Goal: Information Seeking & Learning: Find specific fact

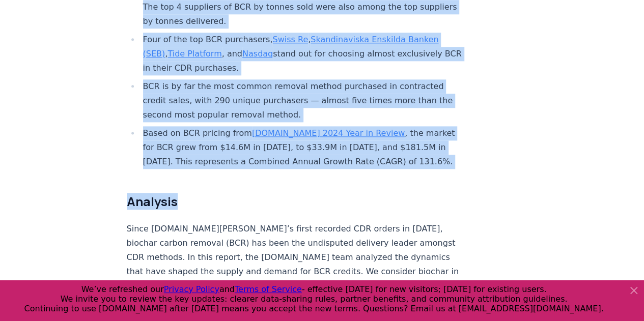
scroll to position [610, 0]
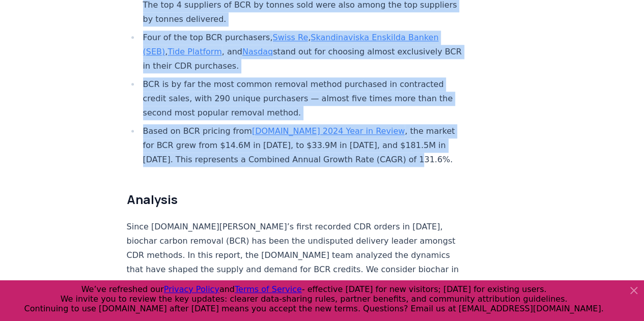
drag, startPoint x: 158, startPoint y: 63, endPoint x: 399, endPoint y: 131, distance: 250.6
copy ul "Loremipsum dolo sitam consect, adipiscing eli s doeiu te 244 incididu utlabo et…"
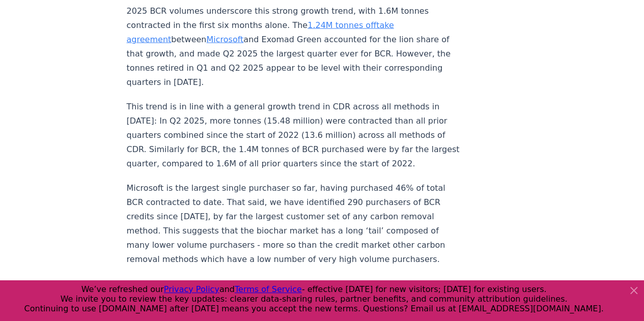
scroll to position [1068, 0]
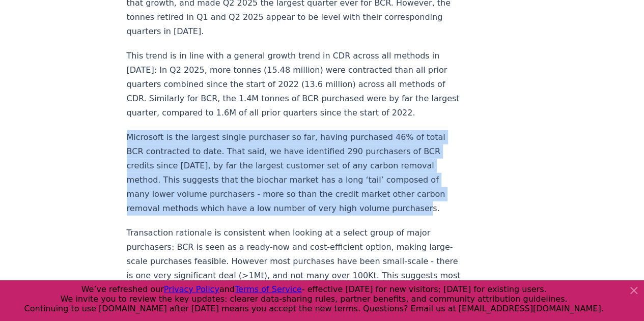
drag, startPoint x: 126, startPoint y: 105, endPoint x: 332, endPoint y: 157, distance: 212.5
click at [405, 174] on p "Microsoft is the largest single purchaser so far, having purchased 46% of total…" at bounding box center [295, 172] width 337 height 85
copy p "Microsoft is the largest single purchaser so far, having purchased 46% of total…"
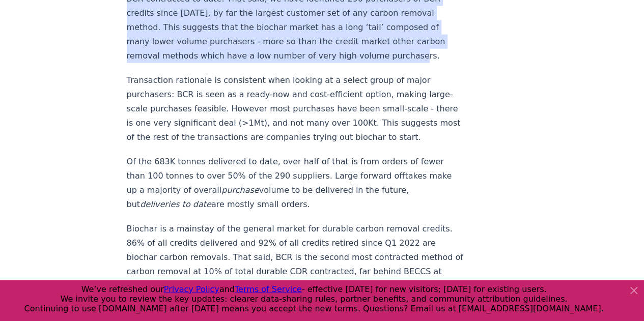
scroll to position [1272, 0]
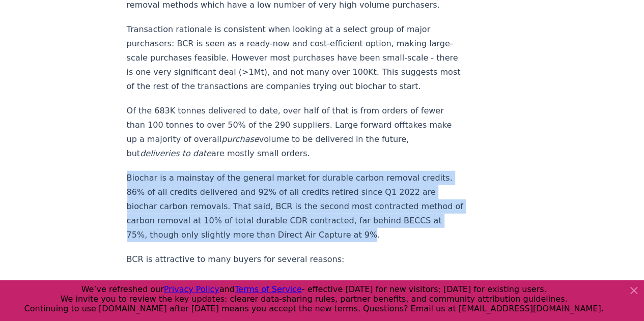
drag, startPoint x: 127, startPoint y: 159, endPoint x: 351, endPoint y: 221, distance: 231.8
click at [351, 221] on p "Biochar is a mainstay of the general market for durable carbon removal credits.…" at bounding box center [295, 206] width 337 height 71
copy p "Biochar is a mainstay of the general market for durable carbon removal credits.…"
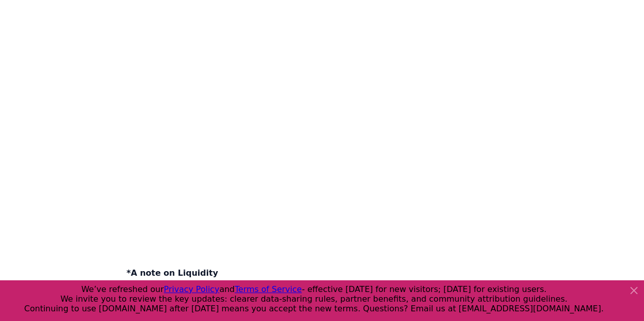
scroll to position [3917, 0]
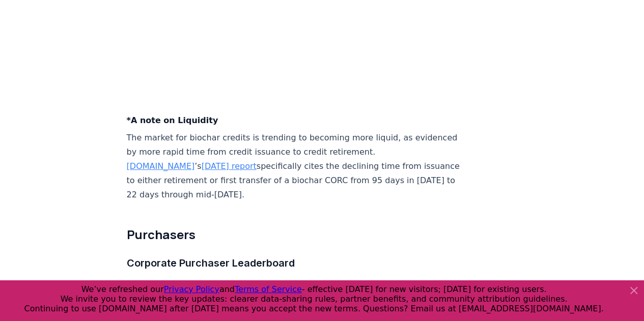
drag, startPoint x: 131, startPoint y: 135, endPoint x: 284, endPoint y: 188, distance: 162.2
click at [284, 188] on p "The market for biochar credits is trending to becoming more liquid, as evidence…" at bounding box center [295, 166] width 337 height 71
click at [267, 189] on p "The market for biochar credits is trending to becoming more liquid, as evidence…" at bounding box center [295, 166] width 337 height 71
drag, startPoint x: 283, startPoint y: 192, endPoint x: 120, endPoint y: 122, distance: 177.3
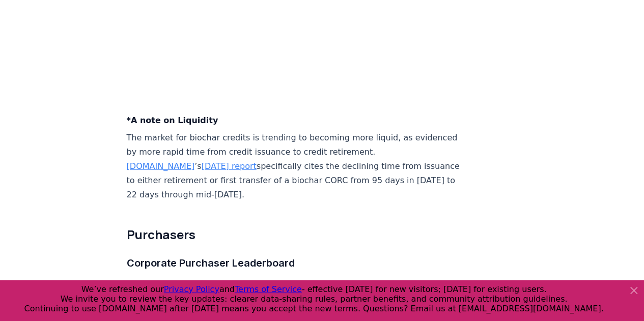
copy div "*A note on Liquidity The market for biochar credits is trending to becoming mor…"
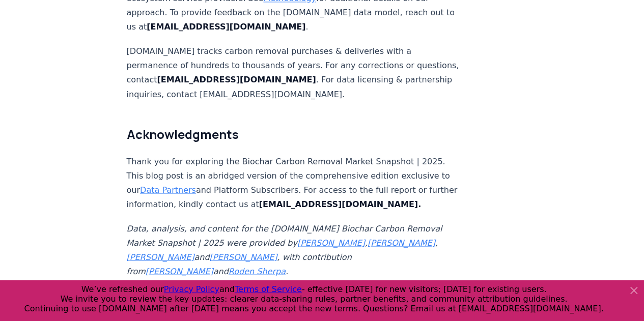
scroll to position [6715, 0]
